Goal: Transaction & Acquisition: Purchase product/service

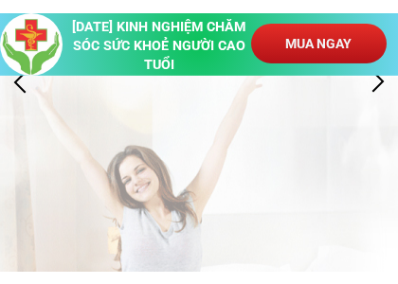
scroll to position [270, 0]
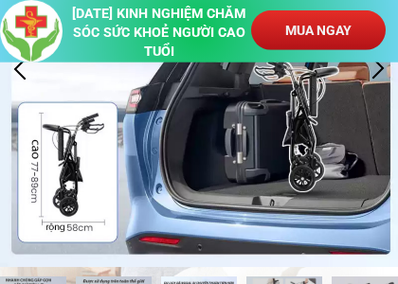
click at [12, 179] on div at bounding box center [199, 69] width 398 height 398
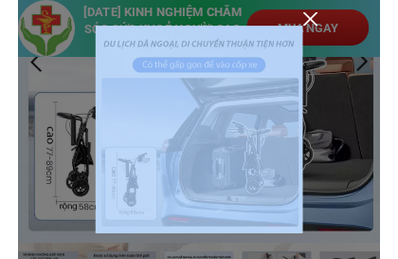
scroll to position [0, 0]
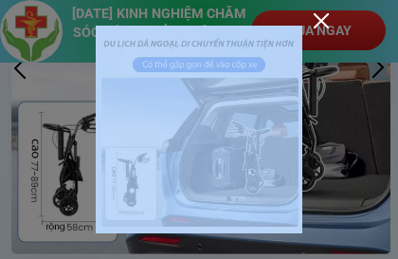
click at [323, 20] on div at bounding box center [321, 20] width 15 height 15
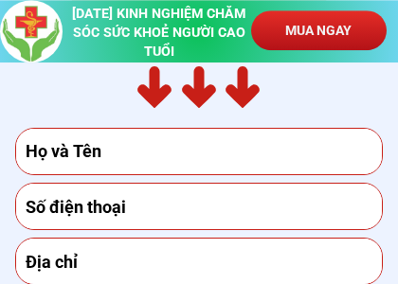
scroll to position [12961, 0]
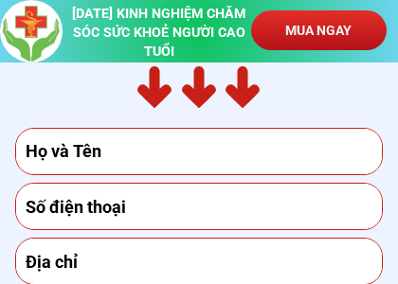
click at [114, 153] on input "text" at bounding box center [199, 151] width 357 height 45
type input "0393850740"
type input "[PERSON_NAME]"
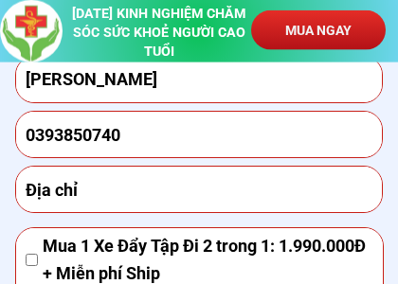
scroll to position [13033, 0]
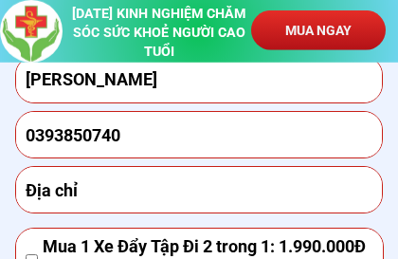
click at [36, 194] on input "text" at bounding box center [199, 189] width 357 height 45
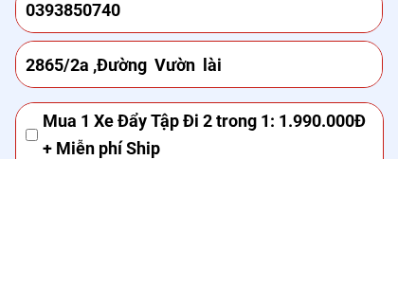
click at [244, 167] on input "2865/2a ,Đường Vườn lài" at bounding box center [199, 189] width 357 height 45
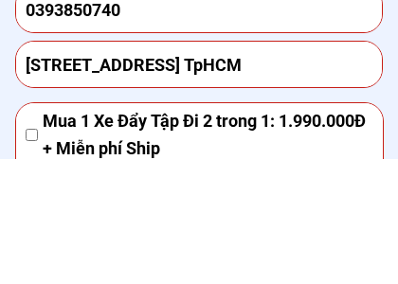
type input "[STREET_ADDRESS] TpHCM"
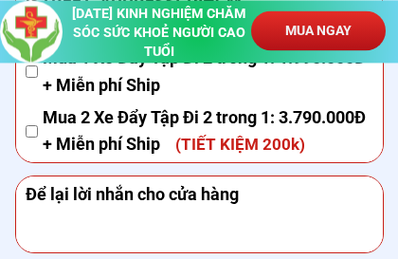
scroll to position [13222, 0]
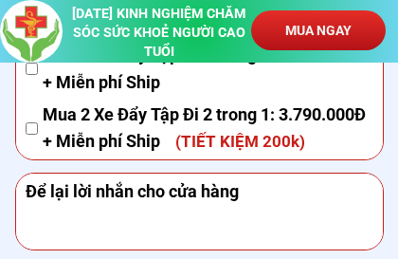
click at [45, 219] on textarea at bounding box center [199, 211] width 357 height 76
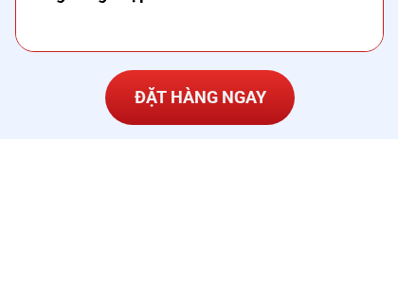
scroll to position [13279, 0]
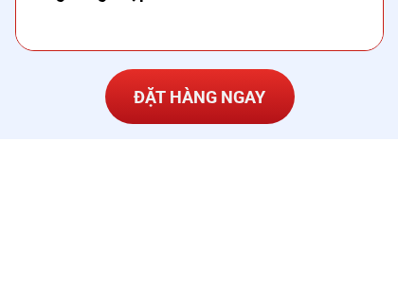
type textarea "Đúng hàng nhập tù Nhât bản"
click at [157, 214] on p "ĐẶT HÀNG NGAY" at bounding box center [200, 241] width 190 height 55
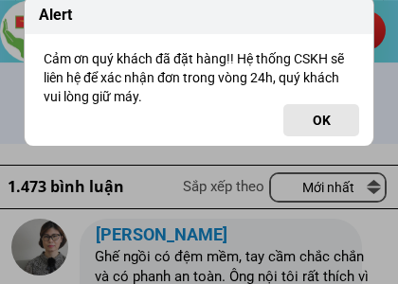
scroll to position [13427, 0]
click at [315, 118] on button "OK" at bounding box center [321, 120] width 76 height 32
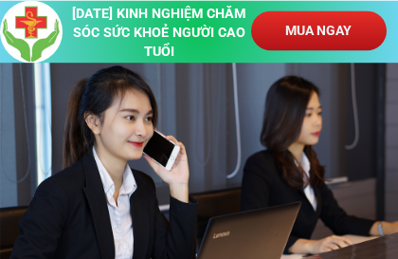
scroll to position [15730, 0]
